Goal: Information Seeking & Learning: Learn about a topic

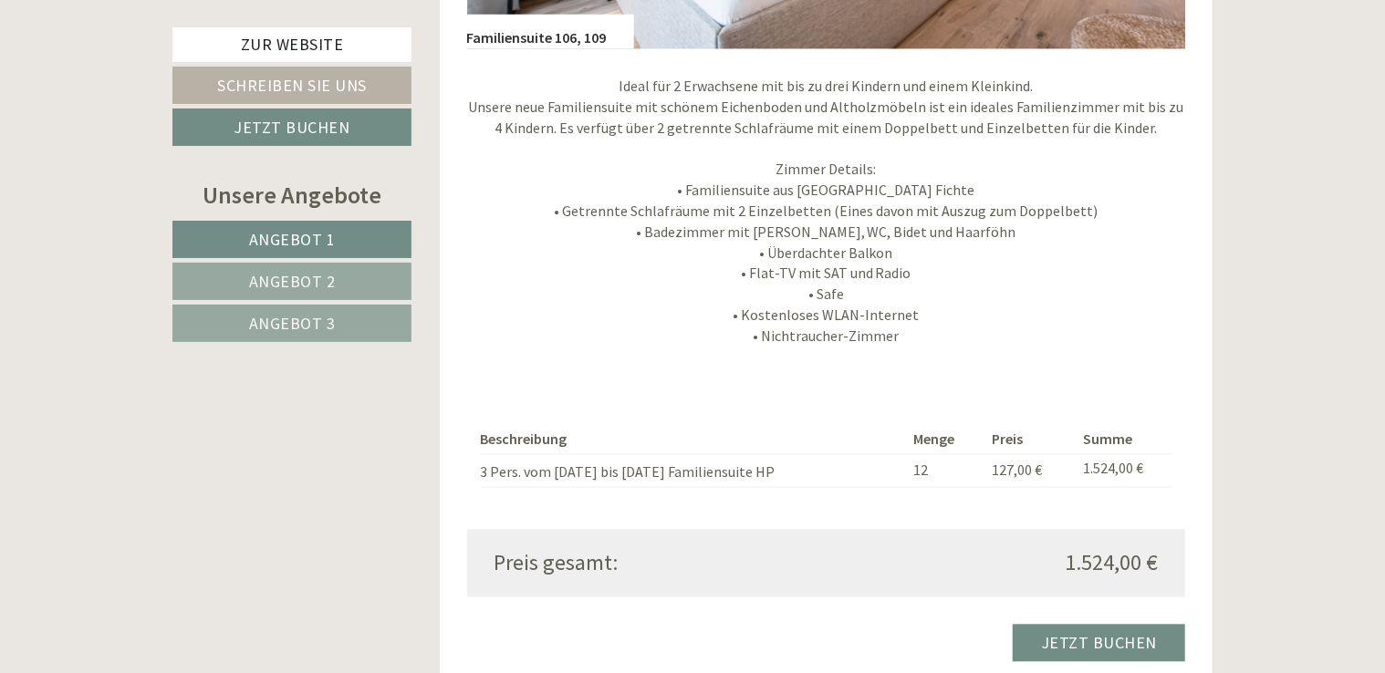
scroll to position [1733, 0]
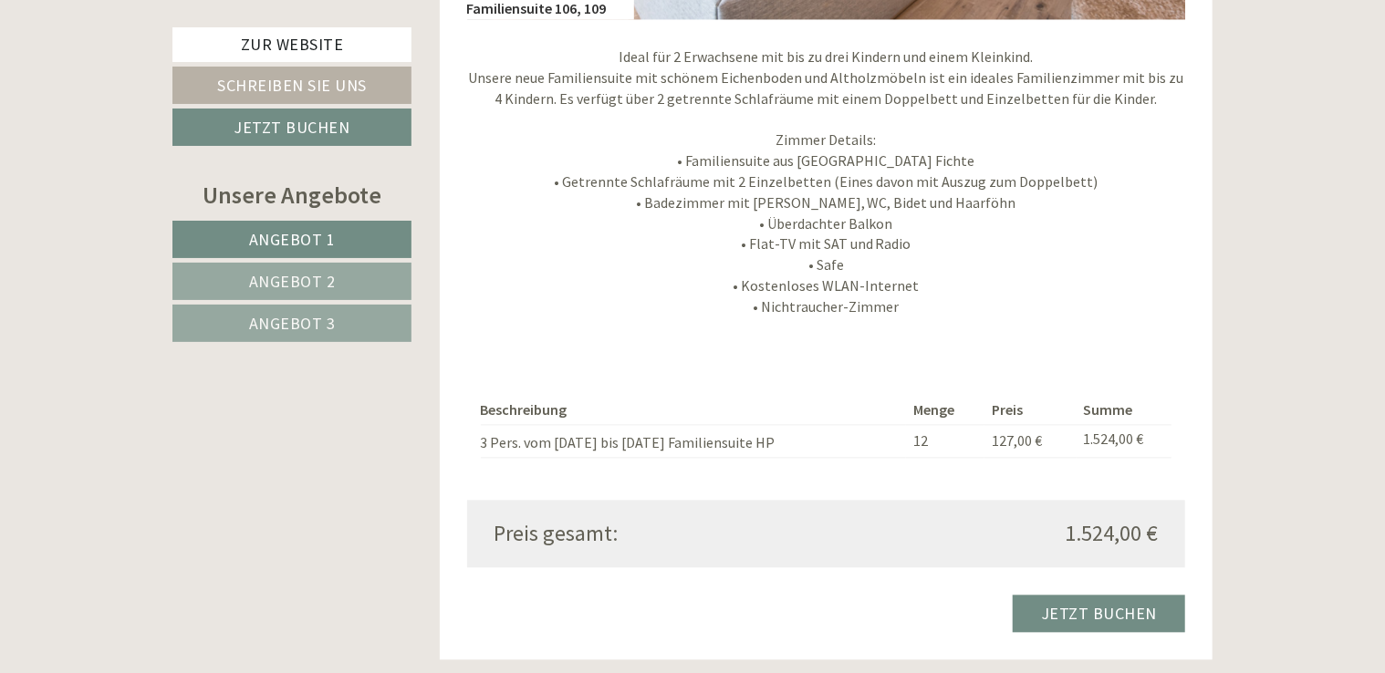
click at [311, 279] on span "Angebot 2" at bounding box center [292, 281] width 87 height 21
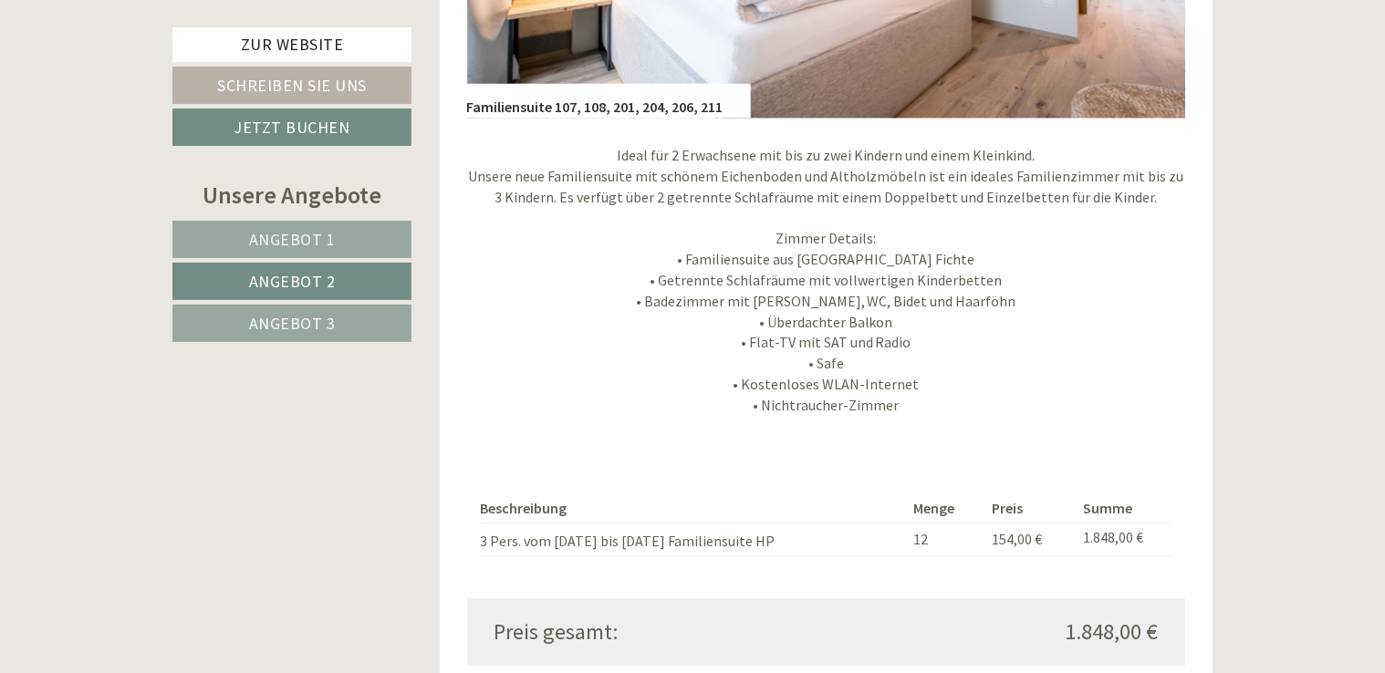
scroll to position [1835, 0]
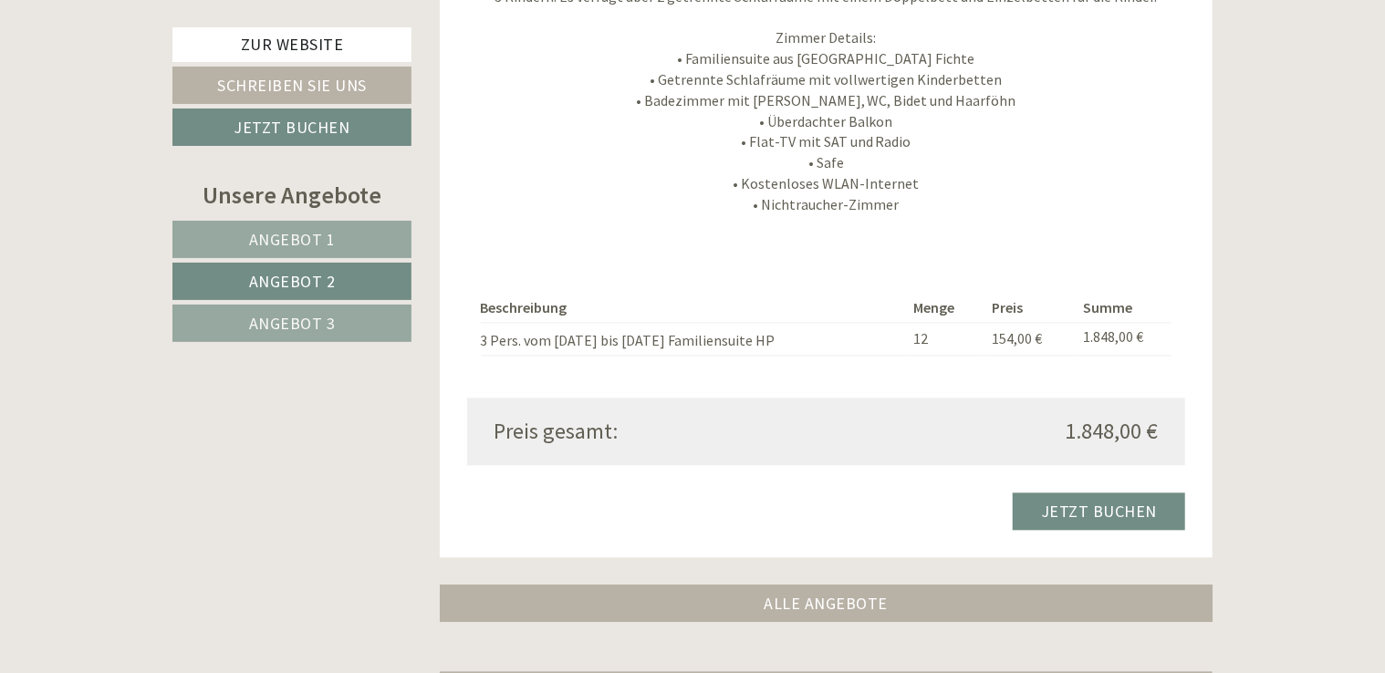
click at [331, 323] on span "Angebot 3" at bounding box center [292, 323] width 87 height 21
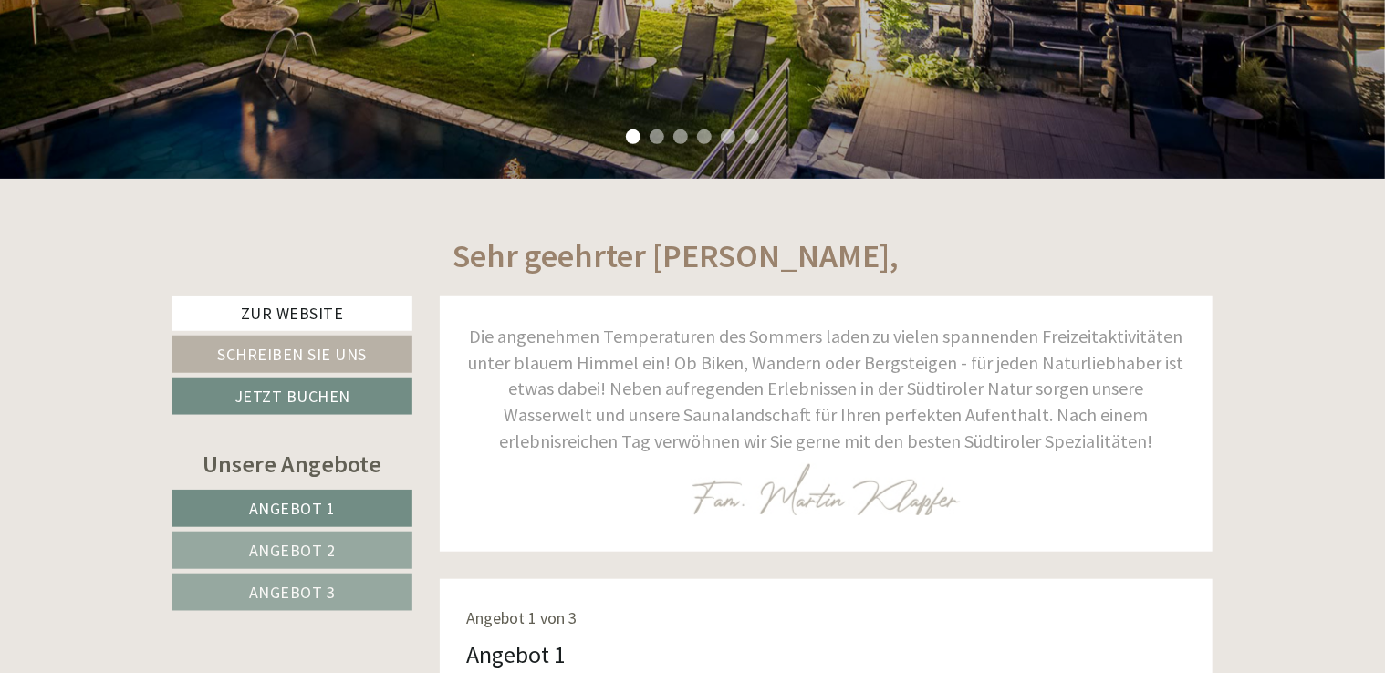
scroll to position [730, 0]
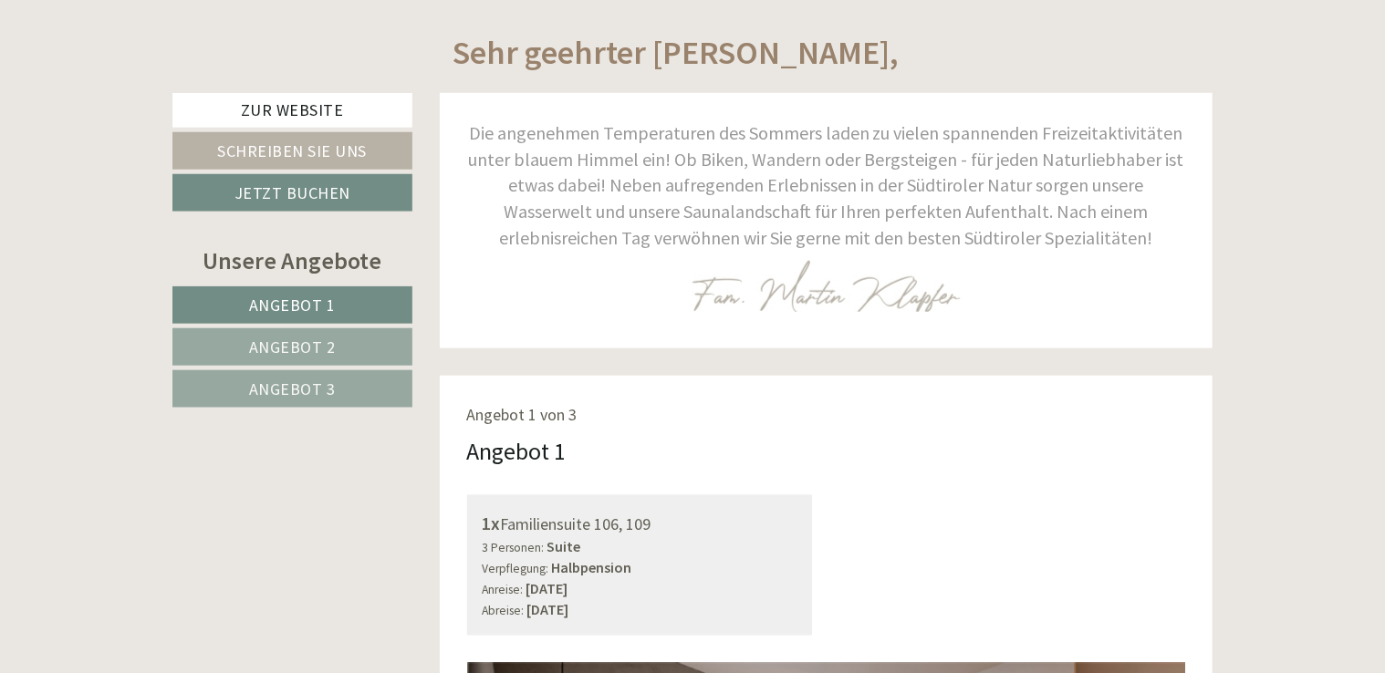
click at [346, 341] on link "Angebot 2" at bounding box center [292, 346] width 240 height 37
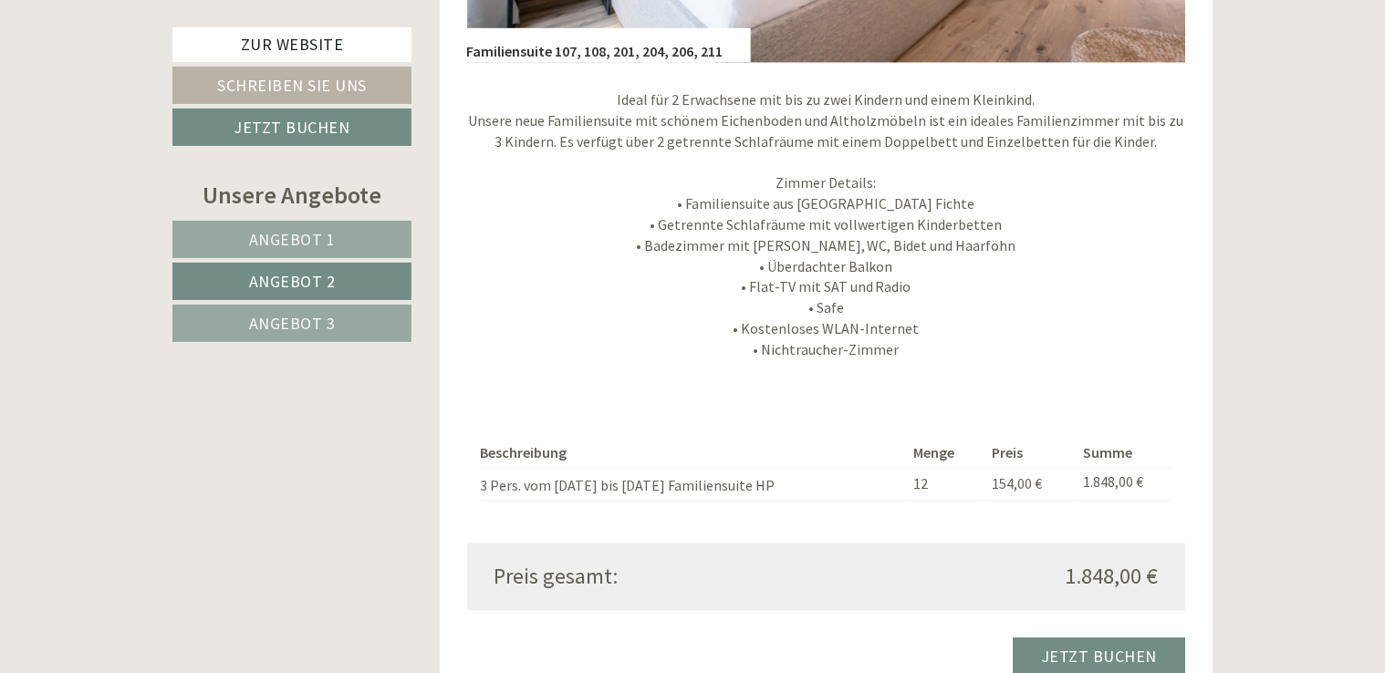
scroll to position [1835, 0]
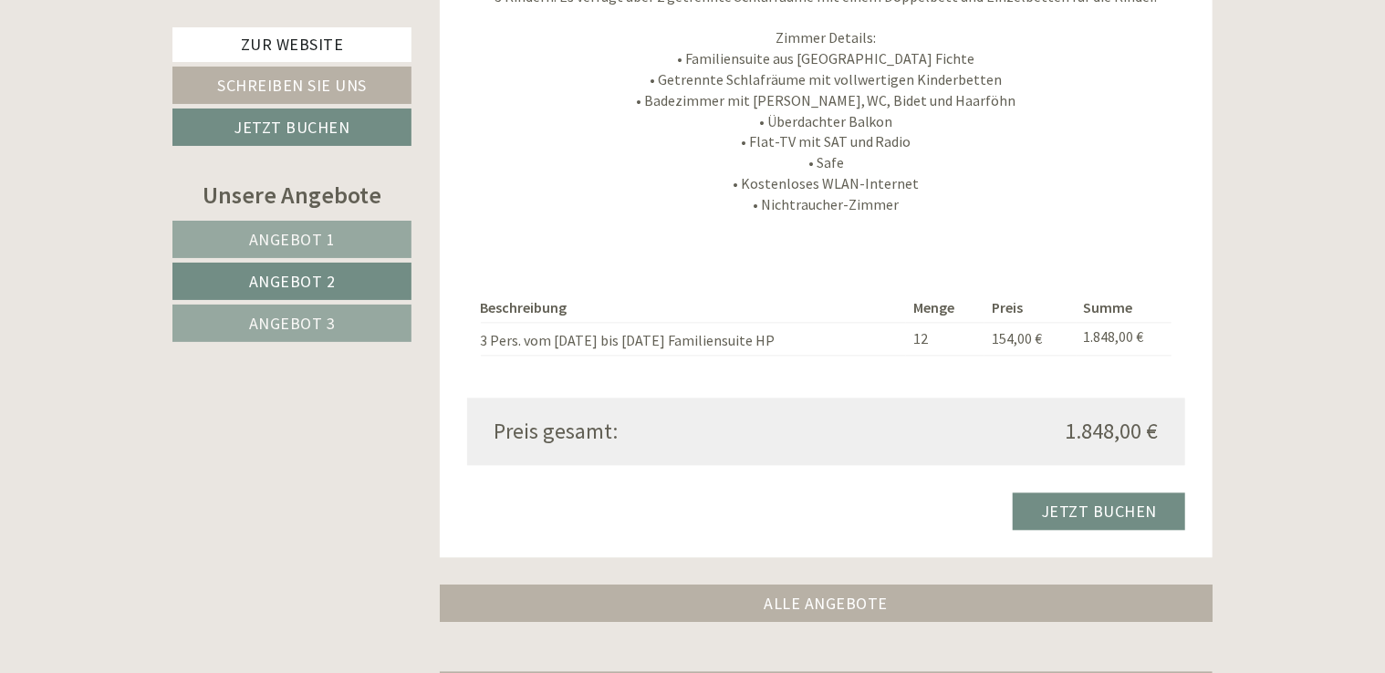
click at [321, 321] on span "Angebot 3" at bounding box center [292, 323] width 87 height 21
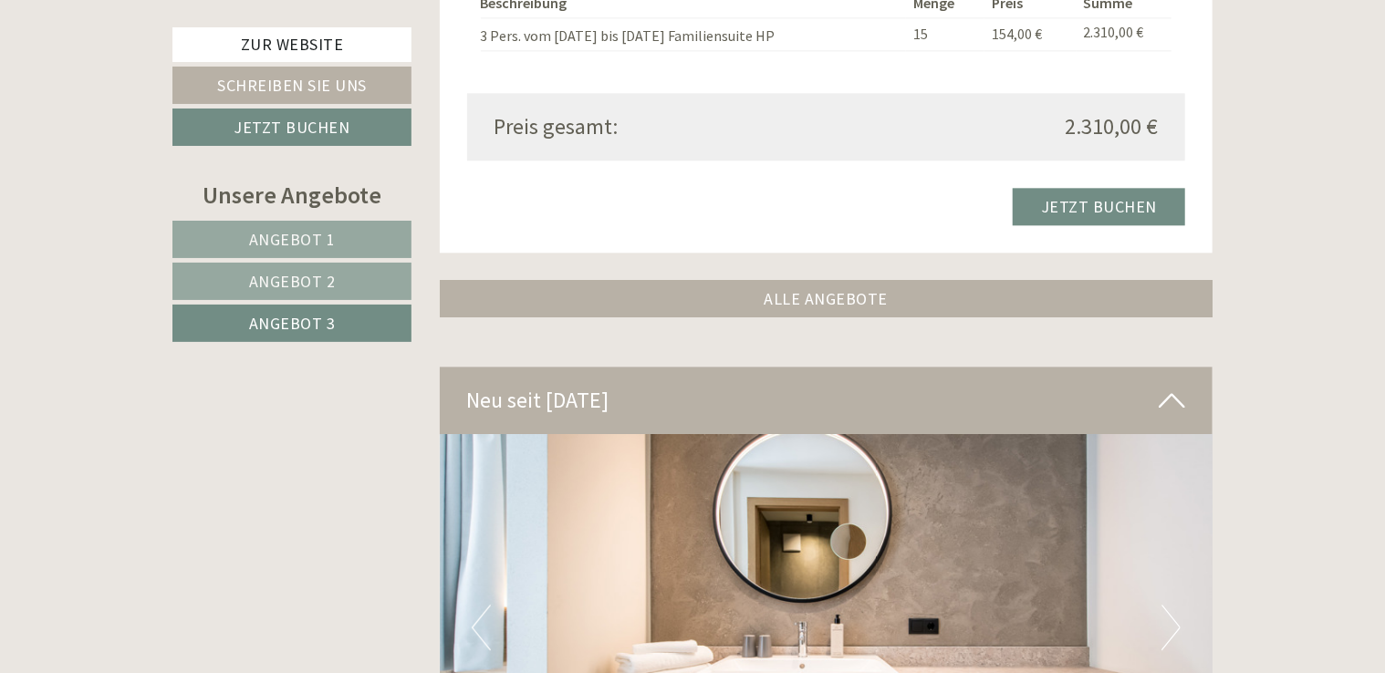
scroll to position [2292, 0]
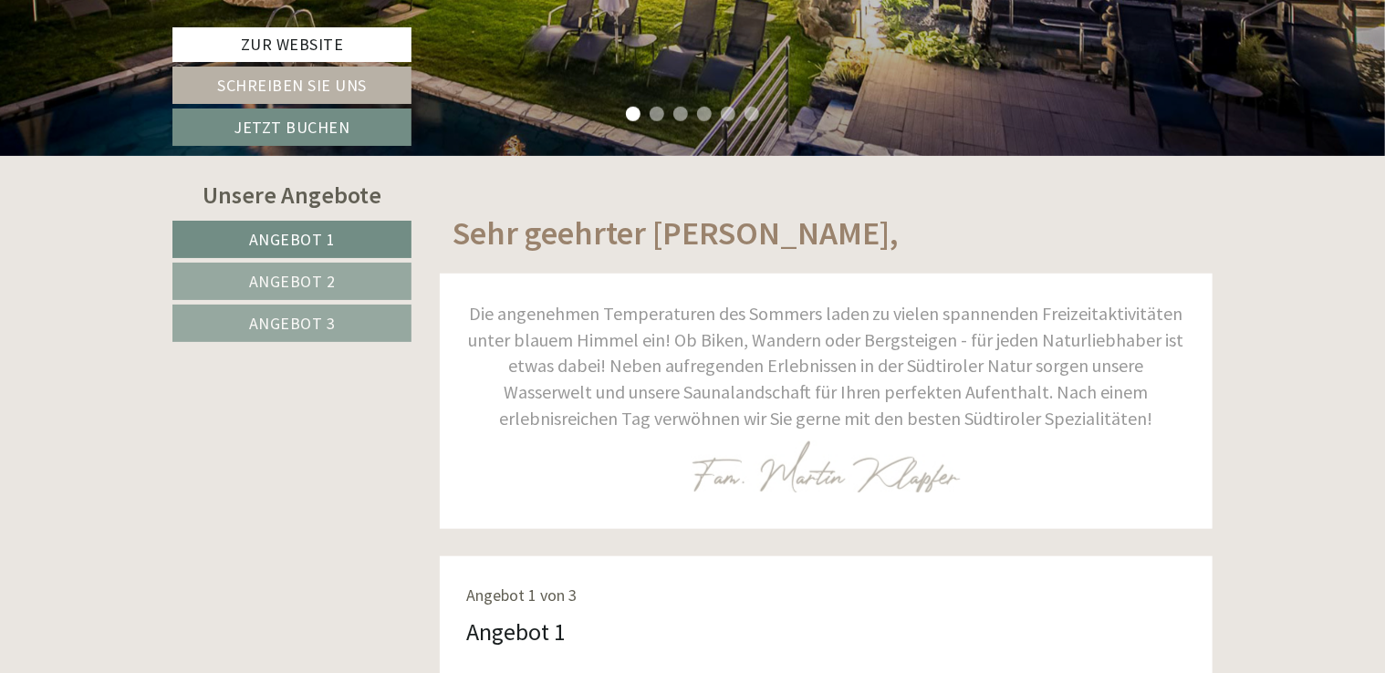
scroll to position [547, 0]
